Goal: Navigation & Orientation: Find specific page/section

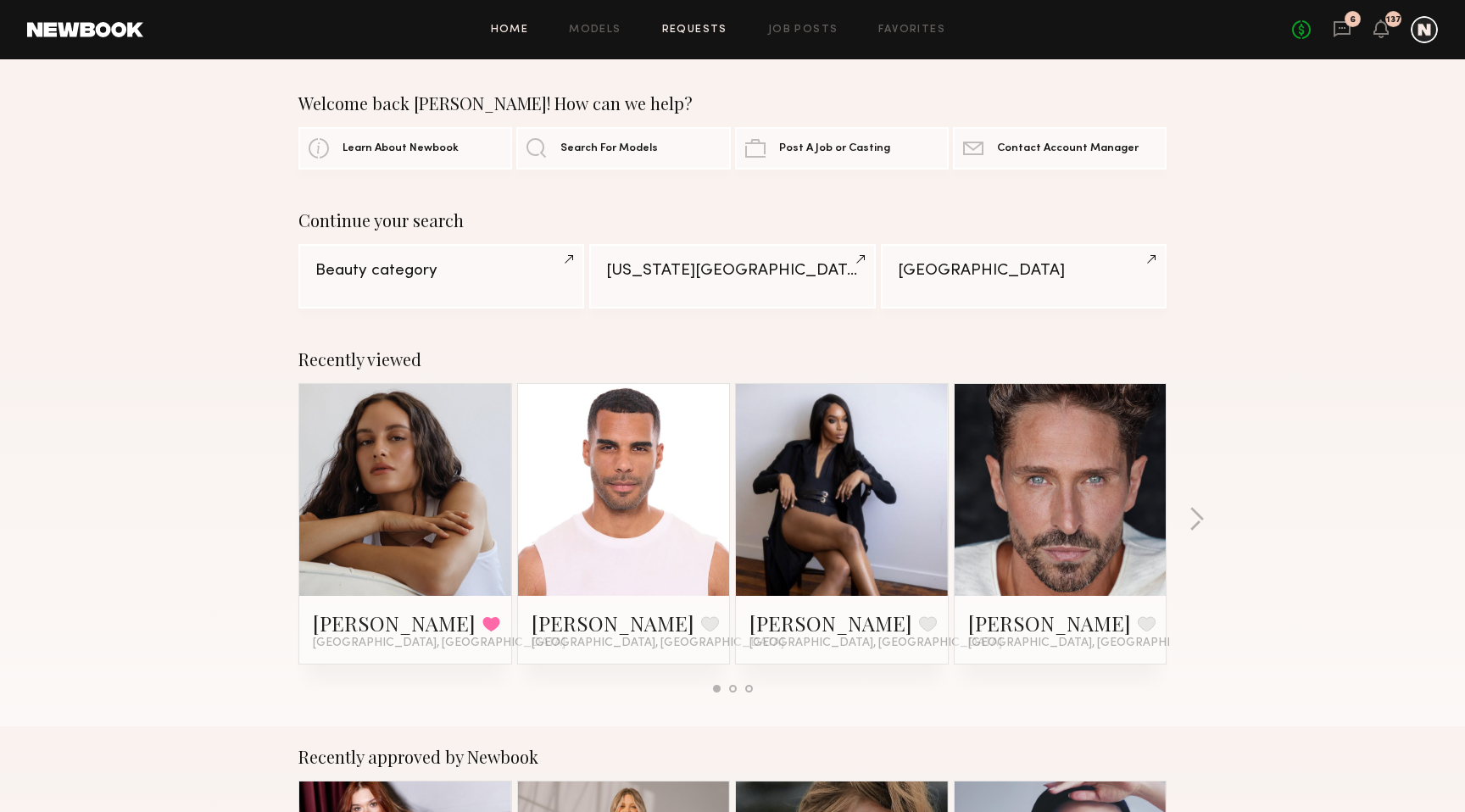
click at [703, 30] on link "Requests" at bounding box center [695, 29] width 65 height 11
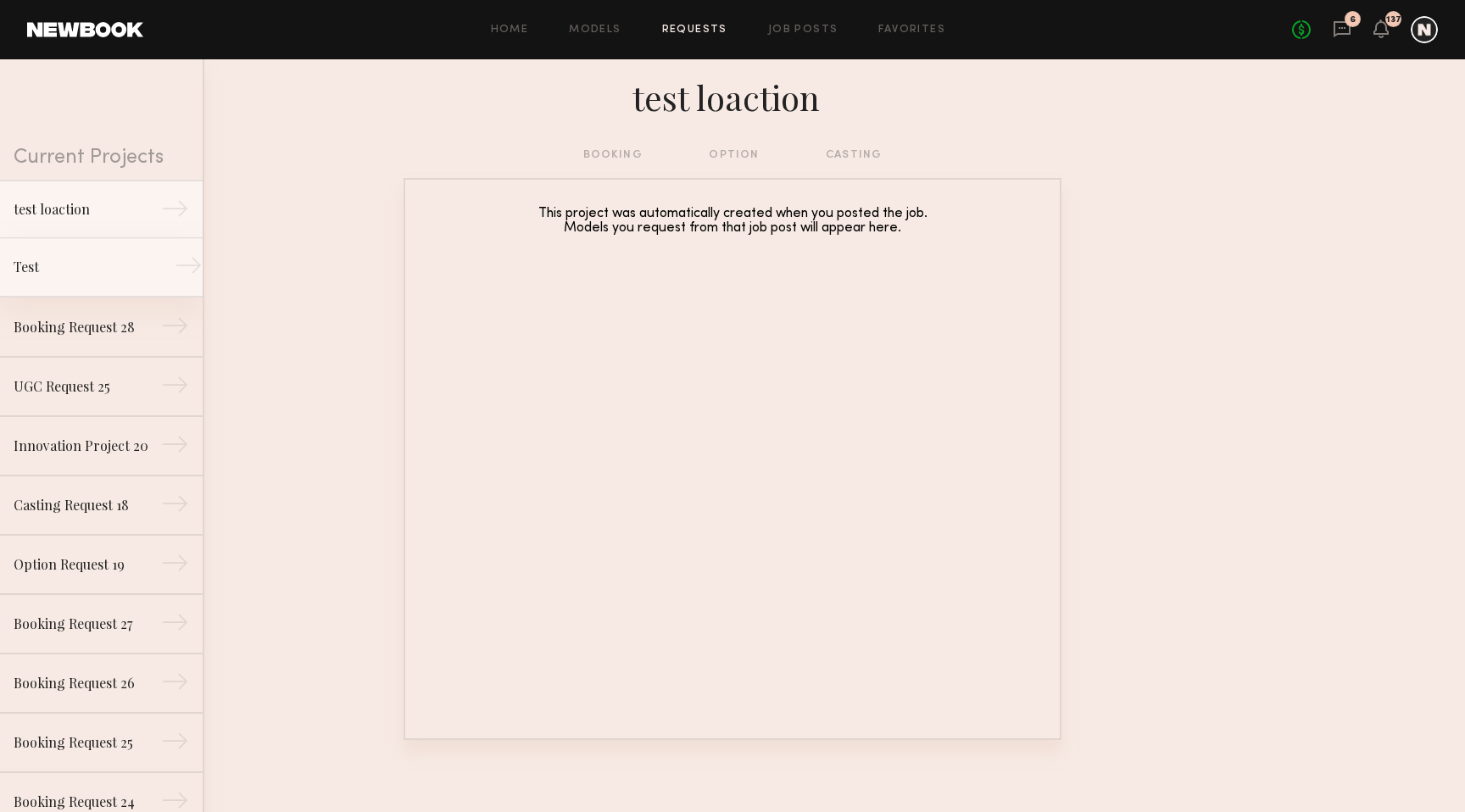
click at [93, 262] on div "Test" at bounding box center [88, 266] width 148 height 20
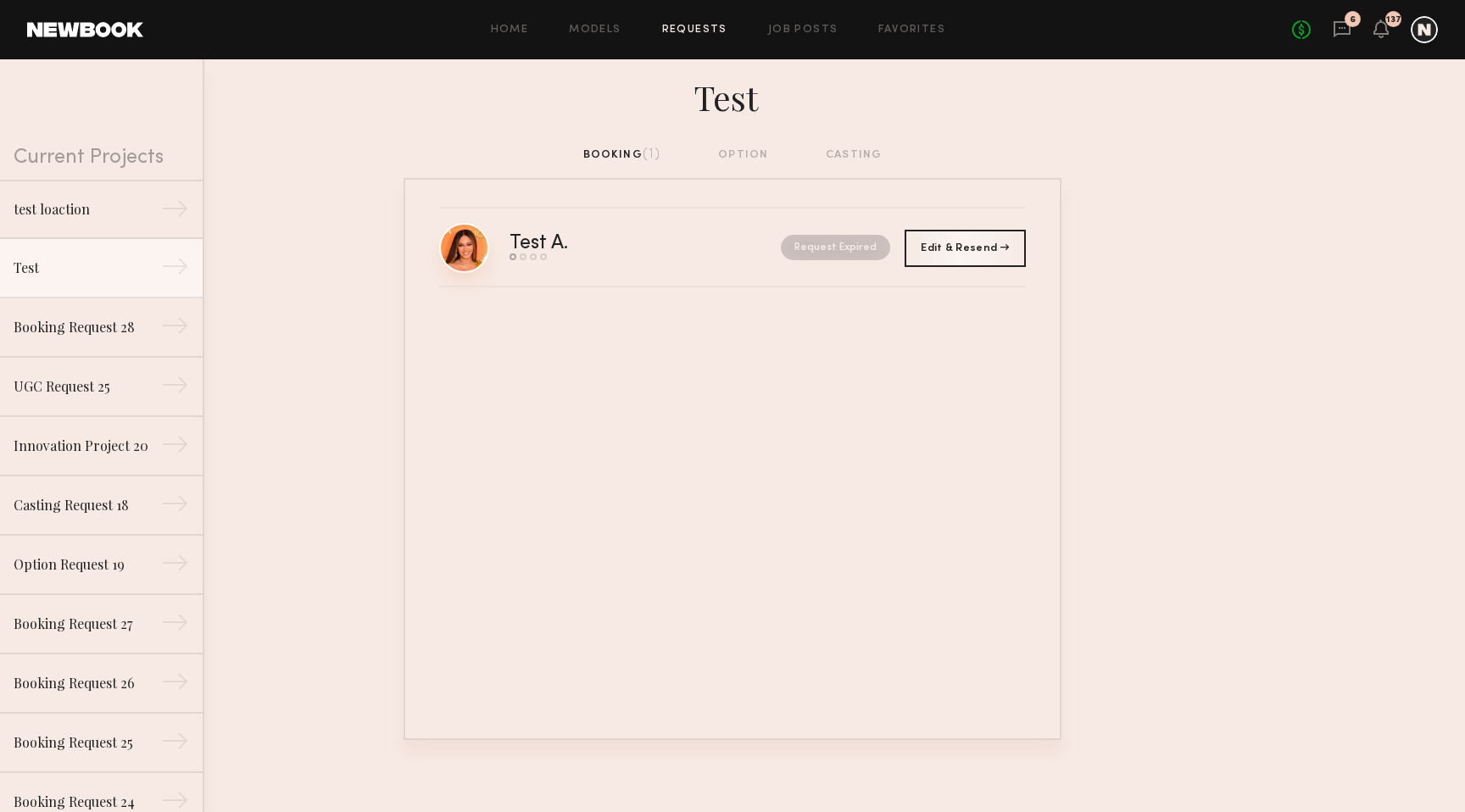
click at [466, 244] on link at bounding box center [463, 247] width 50 height 50
